Goal: Task Accomplishment & Management: Manage account settings

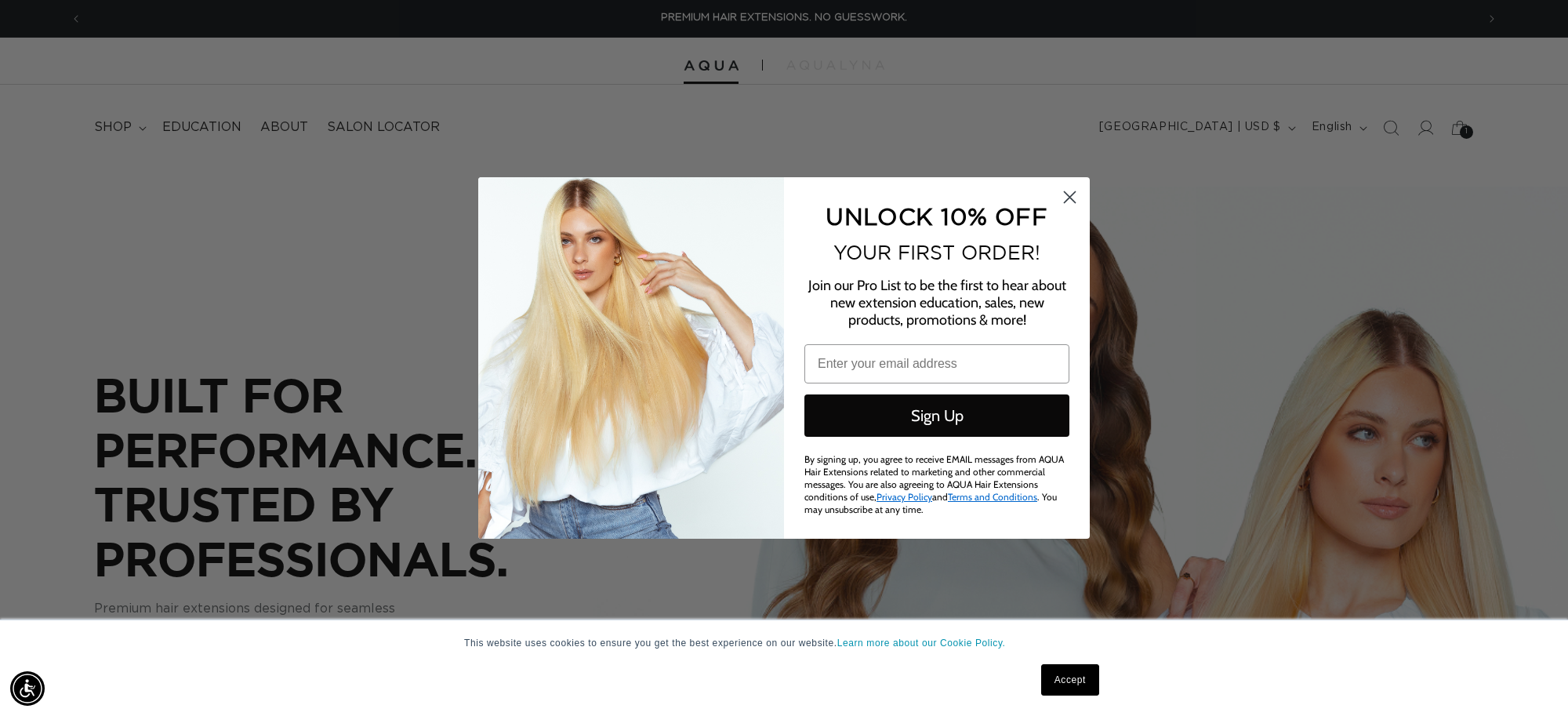
type input "[EMAIL_ADDRESS][DOMAIN_NAME]"
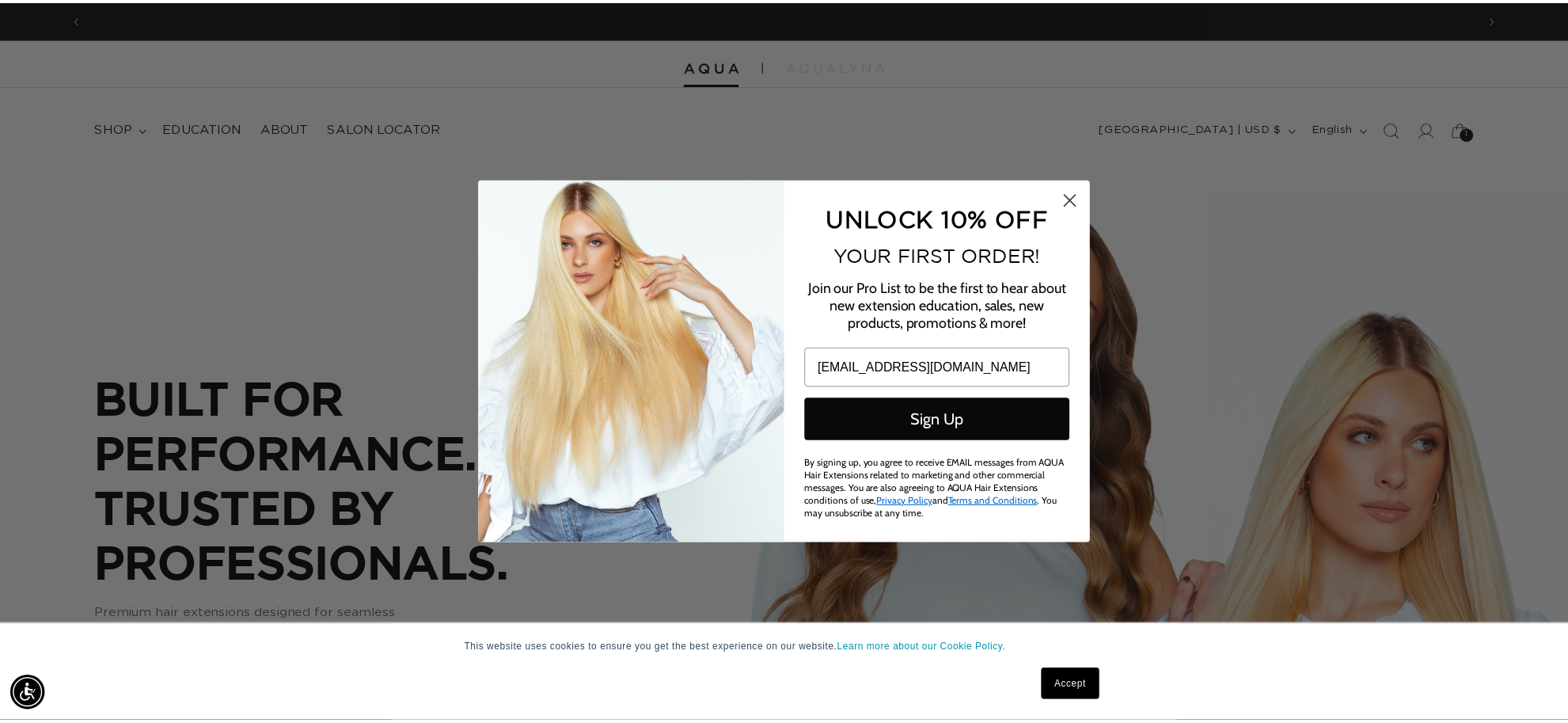
scroll to position [0, 1407]
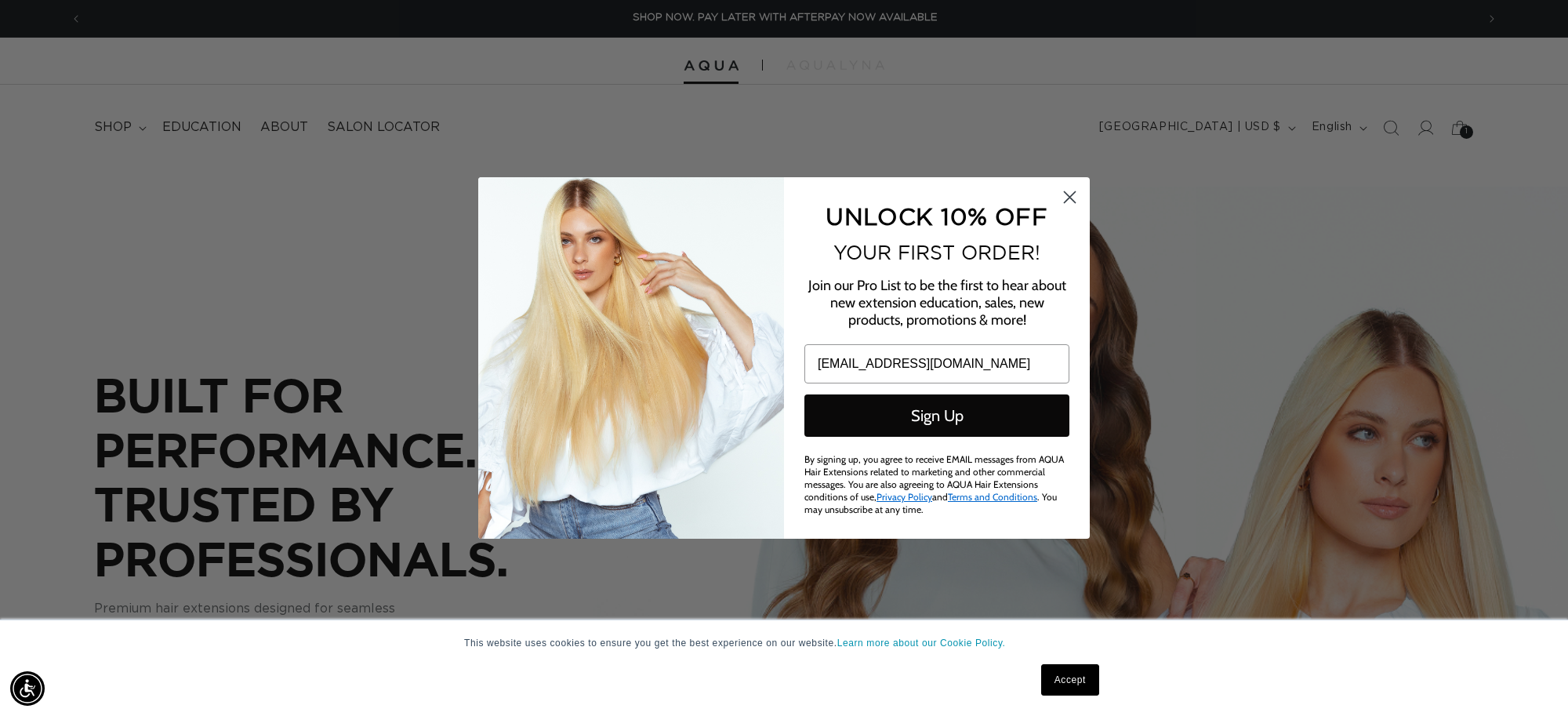
click at [1068, 208] on circle "Close dialog" at bounding box center [1069, 197] width 26 height 26
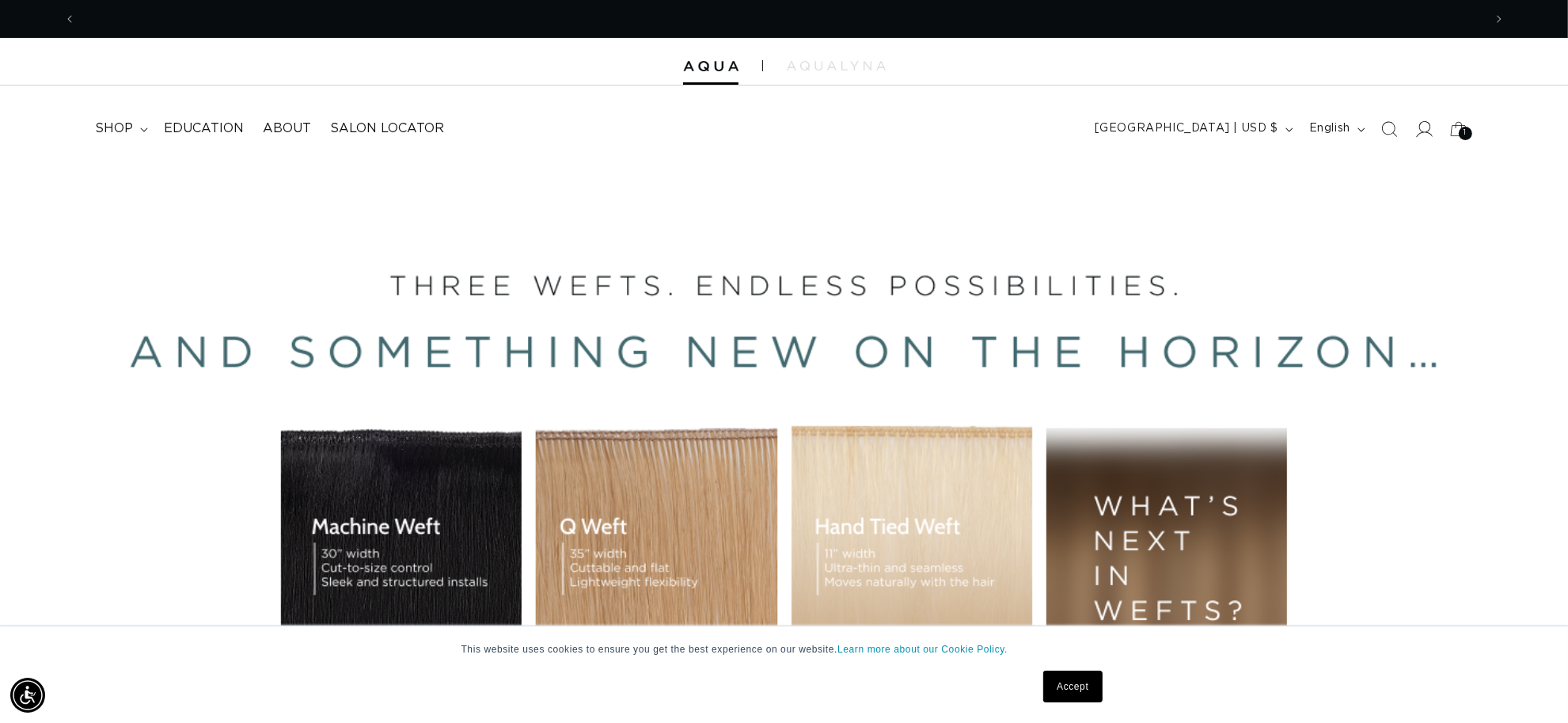
scroll to position [0, 2814]
click at [1421, 133] on icon at bounding box center [1423, 128] width 16 height 16
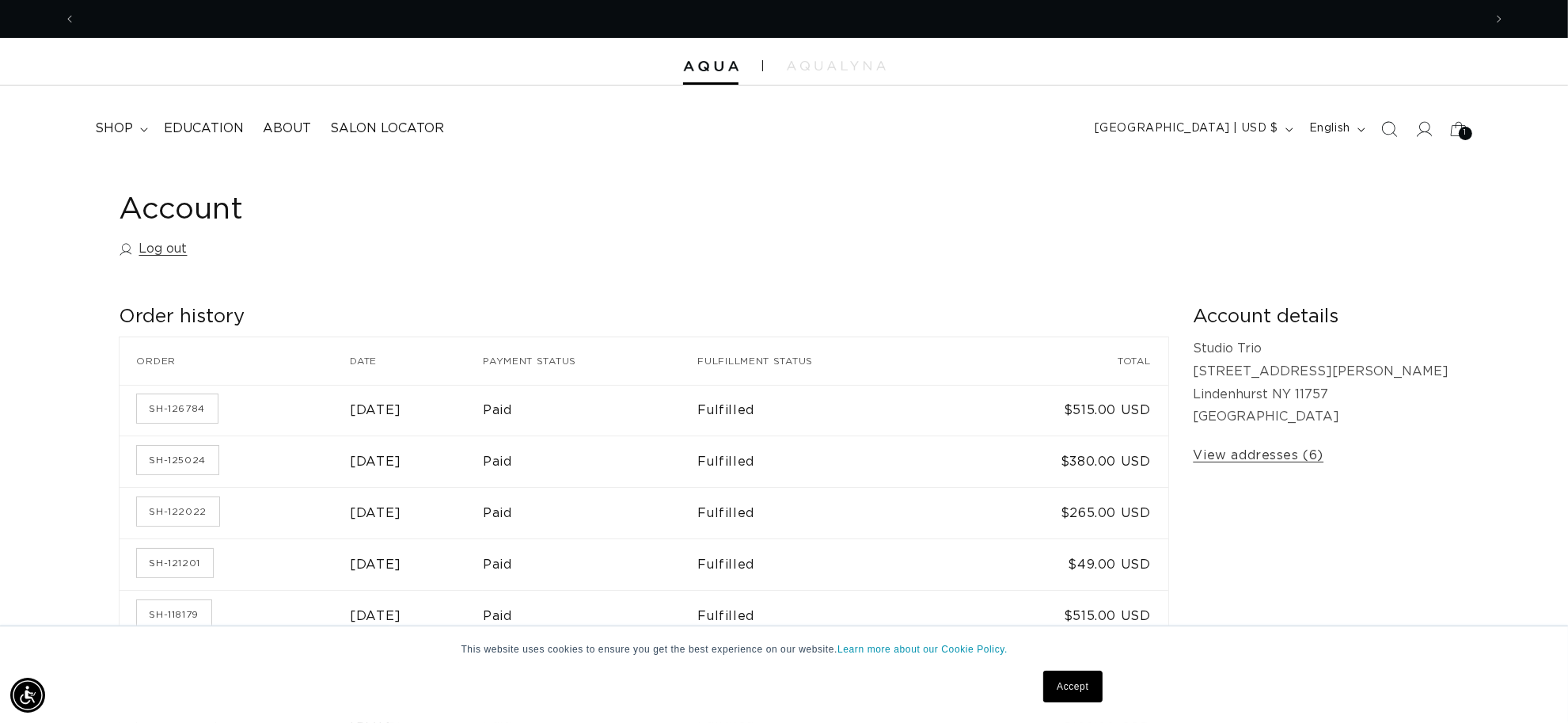
scroll to position [0, 2814]
